Goal: Navigation & Orientation: Find specific page/section

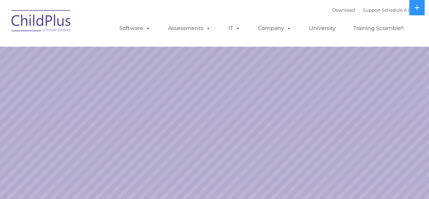
select select "MEDIUM"
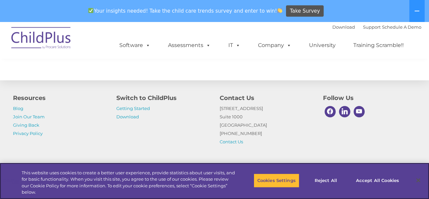
scroll to position [828, 0]
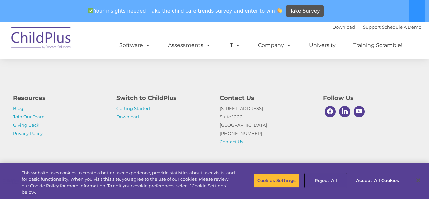
click at [332, 178] on button "Reject All" at bounding box center [326, 181] width 42 height 14
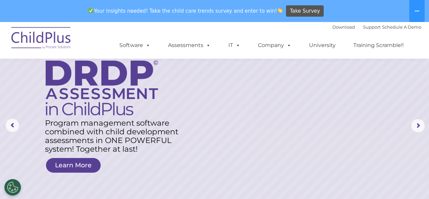
scroll to position [0, 0]
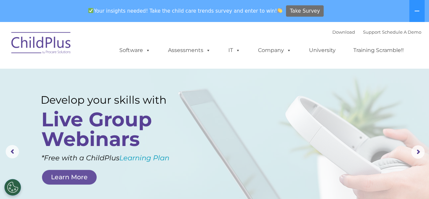
click at [302, 9] on span "Take Survey" at bounding box center [305, 11] width 30 height 12
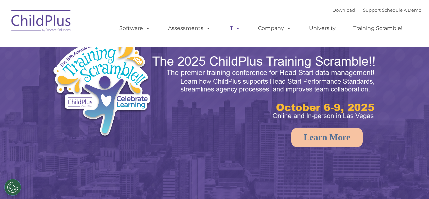
select select "MEDIUM"
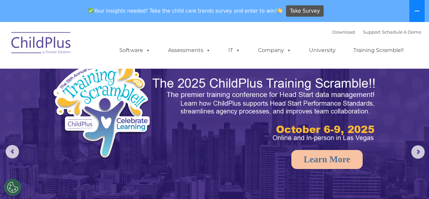
click at [409, 10] on button at bounding box center [416, 11] width 15 height 22
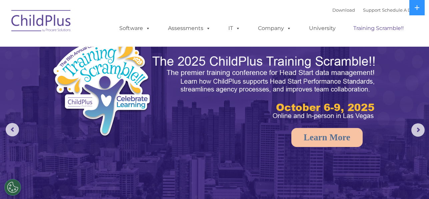
click at [380, 28] on link "Training Scramble!!" at bounding box center [379, 28] width 64 height 13
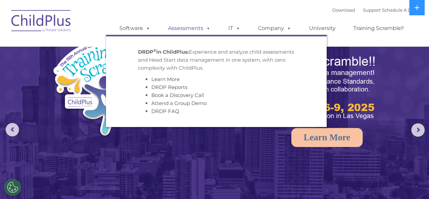
click at [197, 29] on link "Assessments" at bounding box center [189, 28] width 56 height 13
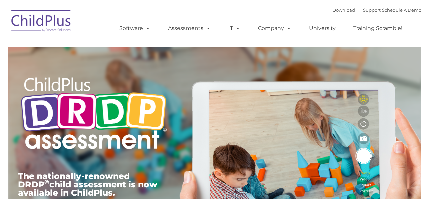
type input ""
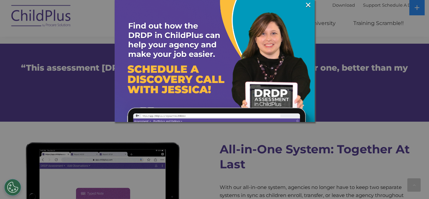
scroll to position [487, 0]
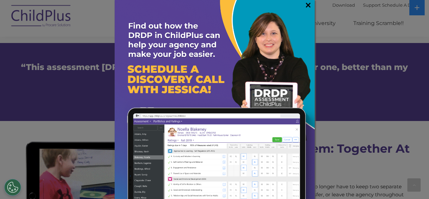
click at [306, 5] on link "×" at bounding box center [308, 5] width 8 height 7
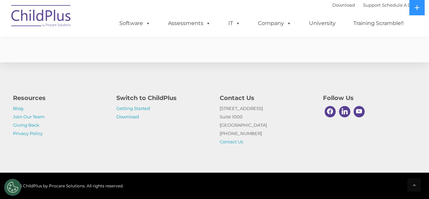
scroll to position [2703, 0]
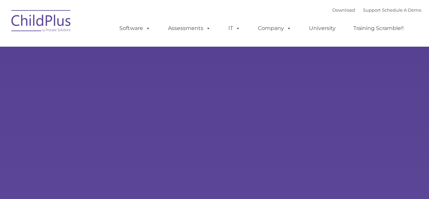
type input ""
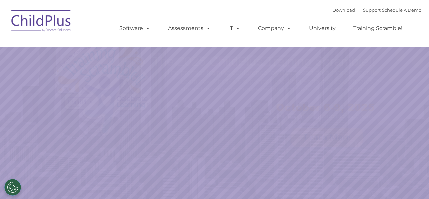
select select "MEDIUM"
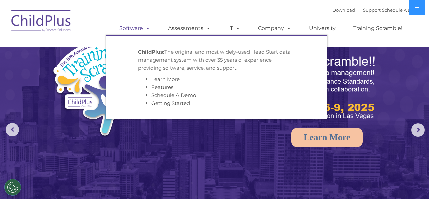
click at [139, 26] on link "Software" at bounding box center [135, 28] width 44 height 13
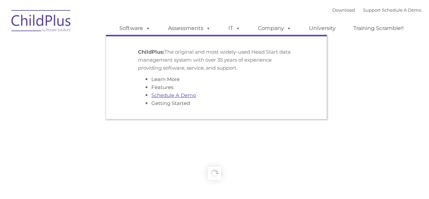
type input ""
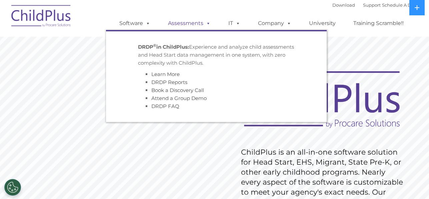
click at [198, 26] on link "Assessments" at bounding box center [189, 23] width 56 height 13
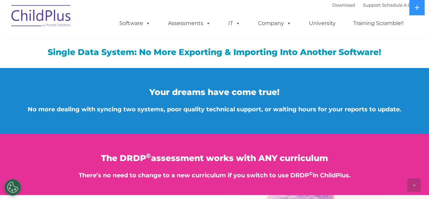
scroll to position [717, 0]
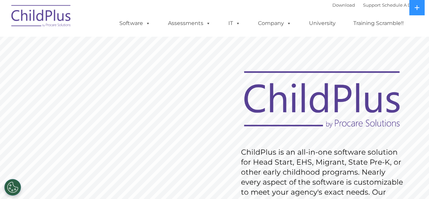
click at [37, 119] on rs-slide "Request Pricing ChildPlus is an all-in-one software solution for Head Start, EH…" at bounding box center [214, 173] width 429 height 300
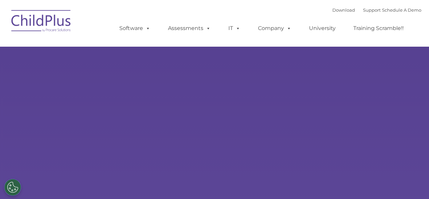
type input ""
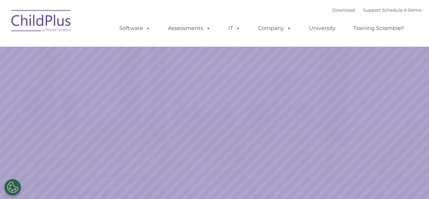
select select "MEDIUM"
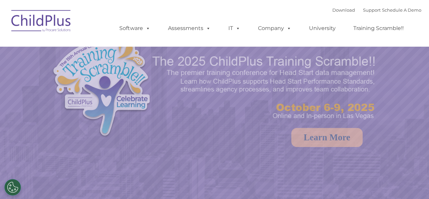
select select "MEDIUM"
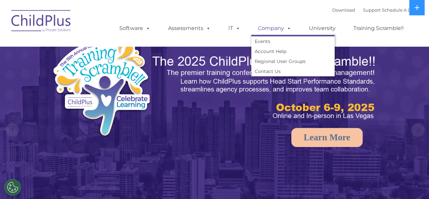
click at [269, 27] on link "Company" at bounding box center [274, 28] width 47 height 13
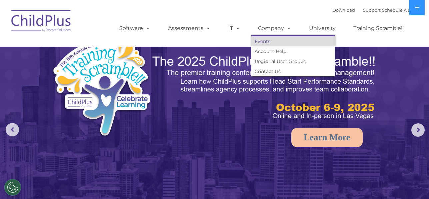
click at [273, 42] on link "Events" at bounding box center [292, 41] width 83 height 10
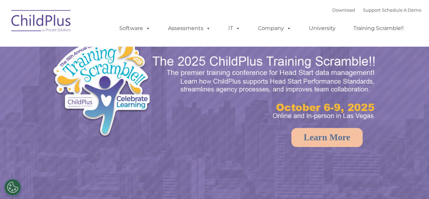
select select "MEDIUM"
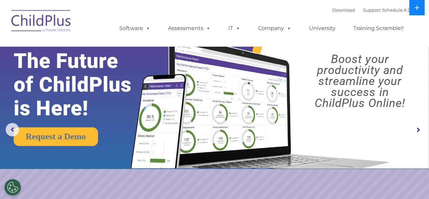
click at [415, 7] on icon at bounding box center [417, 7] width 5 height 5
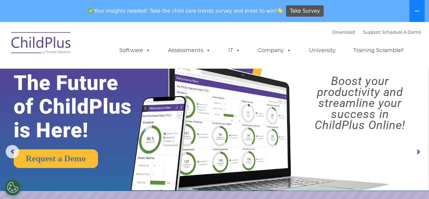
click at [416, 8] on button at bounding box center [416, 11] width 15 height 22
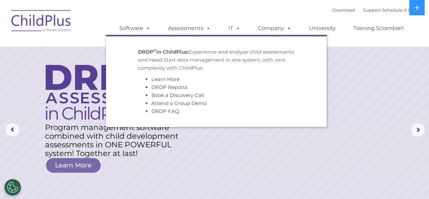
click at [200, 31] on link "Assessments" at bounding box center [189, 28] width 56 height 13
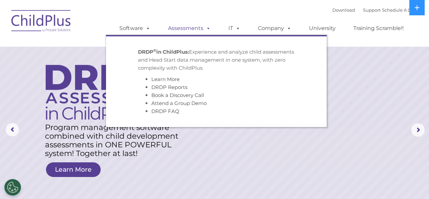
click at [211, 28] on link "Assessments" at bounding box center [189, 28] width 56 height 13
